Goal: Information Seeking & Learning: Learn about a topic

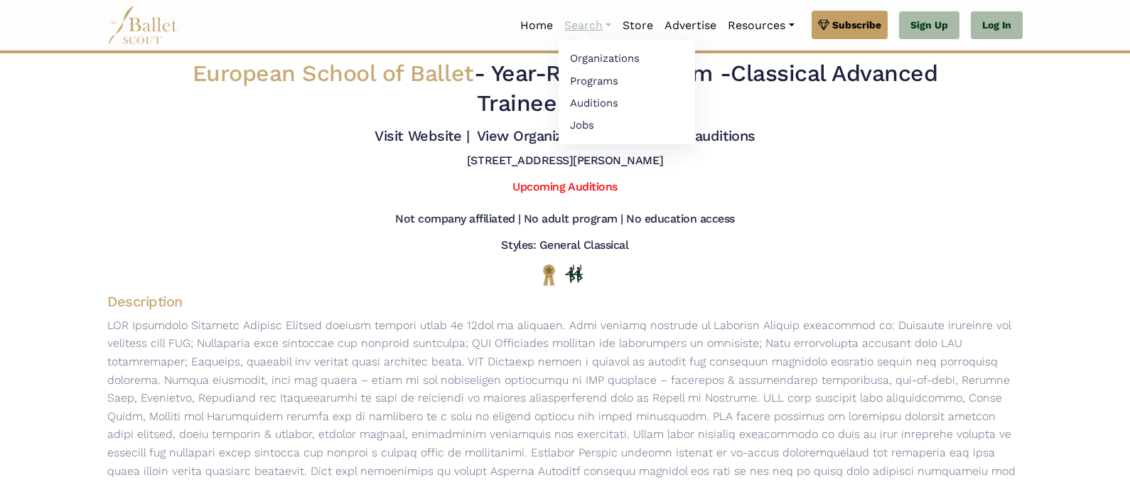
click at [582, 34] on link "Search" at bounding box center [588, 26] width 58 height 30
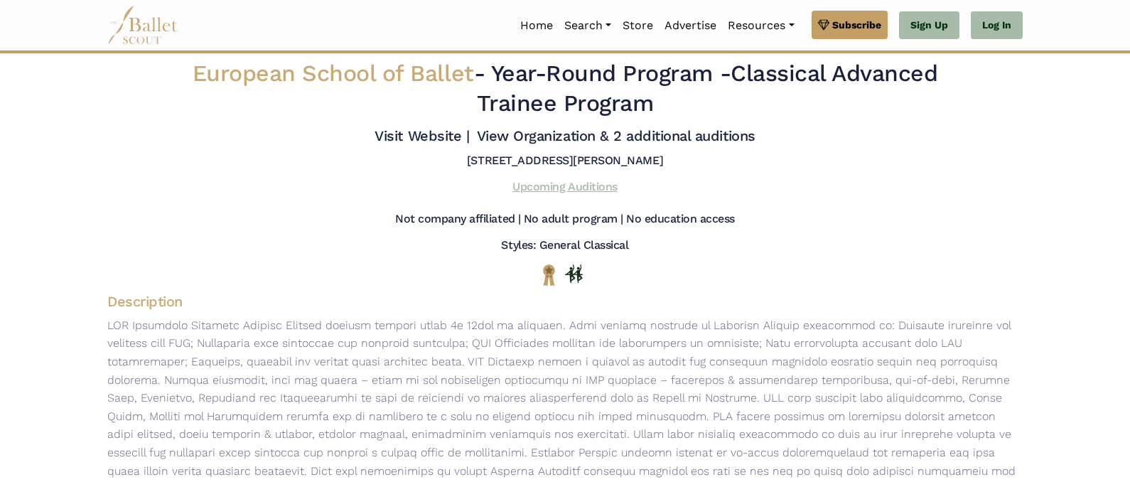
click at [536, 187] on link "Upcoming Auditions" at bounding box center [564, 187] width 104 height 14
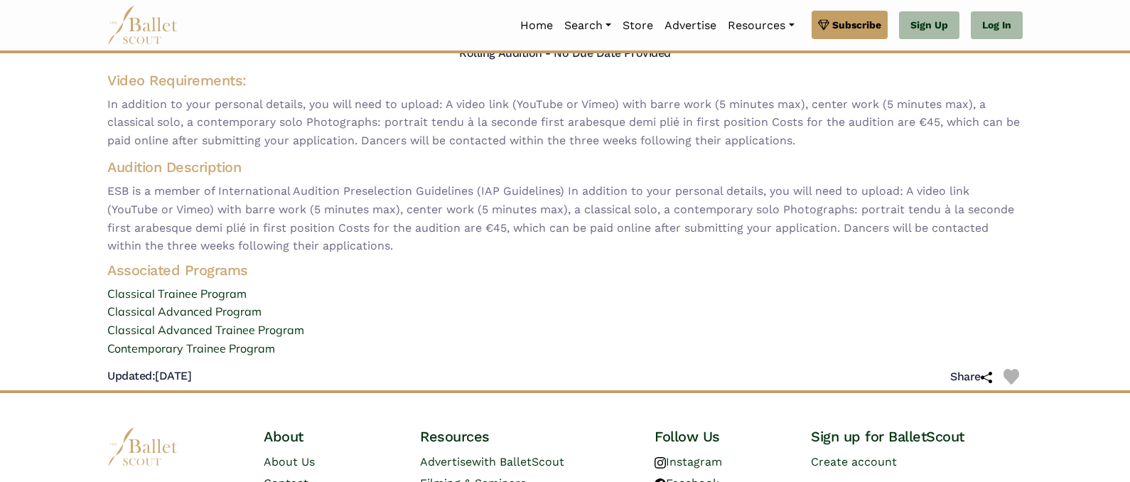
scroll to position [107, 0]
